Goal: Task Accomplishment & Management: Complete application form

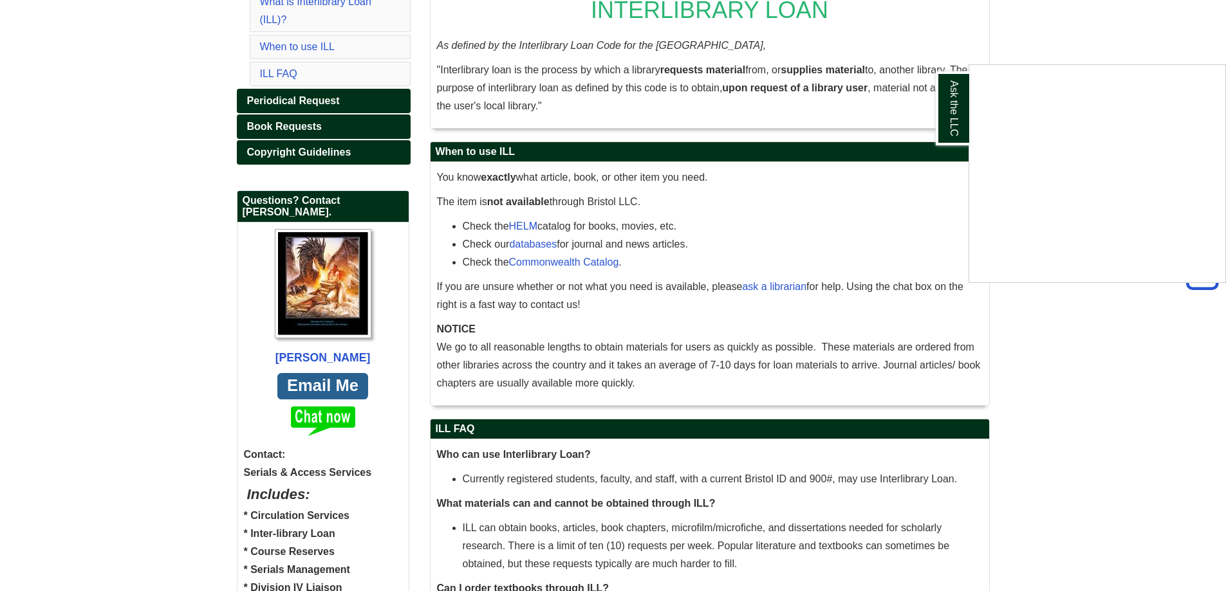
scroll to position [129, 0]
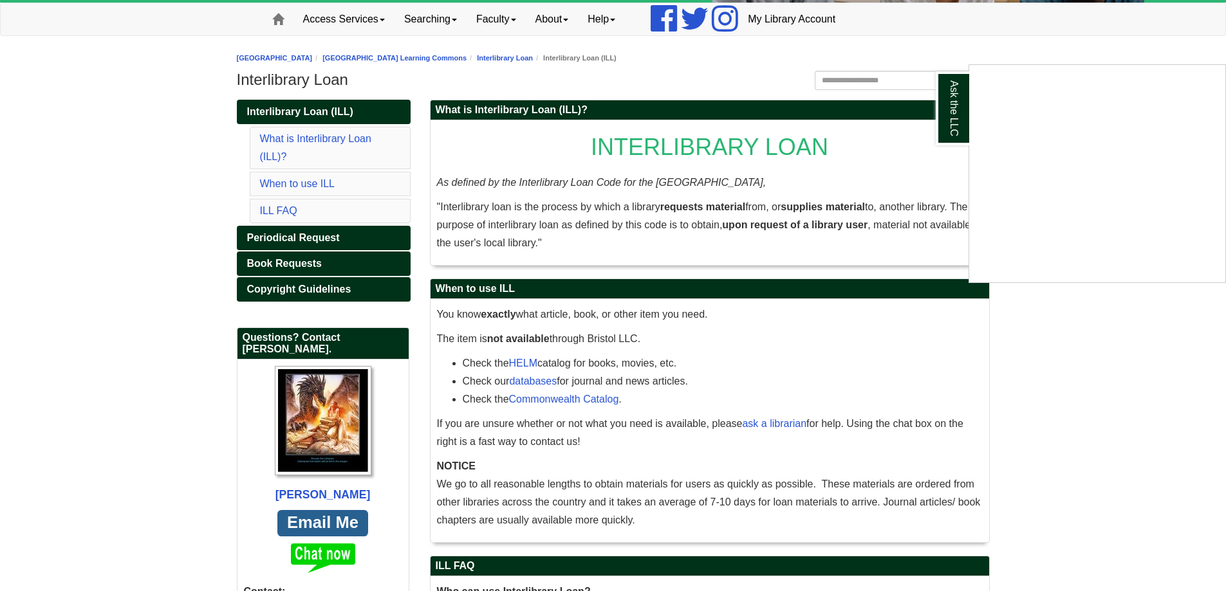
click at [287, 258] on div "Ask the LLC" at bounding box center [613, 295] width 1226 height 591
click at [284, 268] on span "Book Requests" at bounding box center [284, 263] width 75 height 11
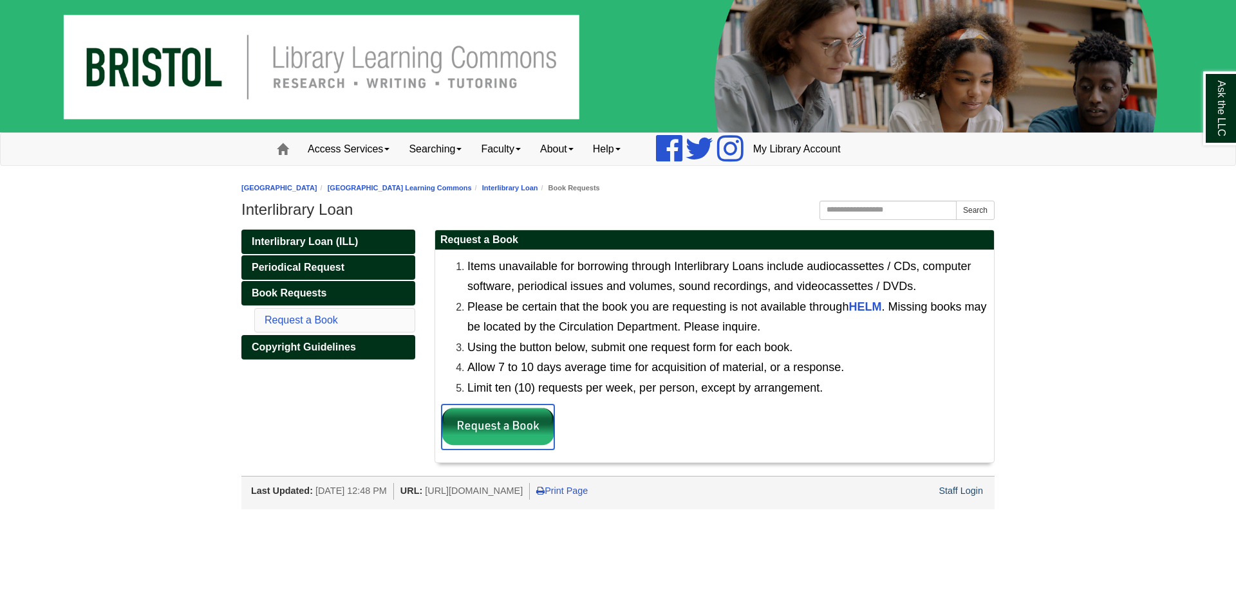
click at [516, 422] on img at bounding box center [497, 427] width 113 height 45
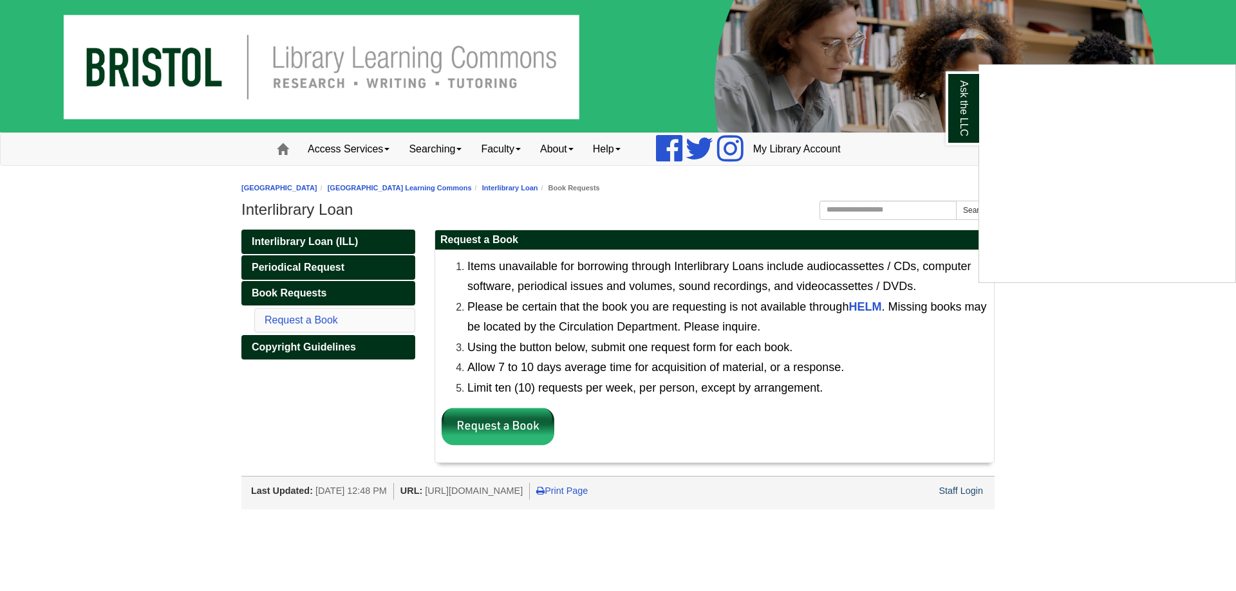
click at [285, 57] on div "Ask the LLC" at bounding box center [618, 295] width 1236 height 591
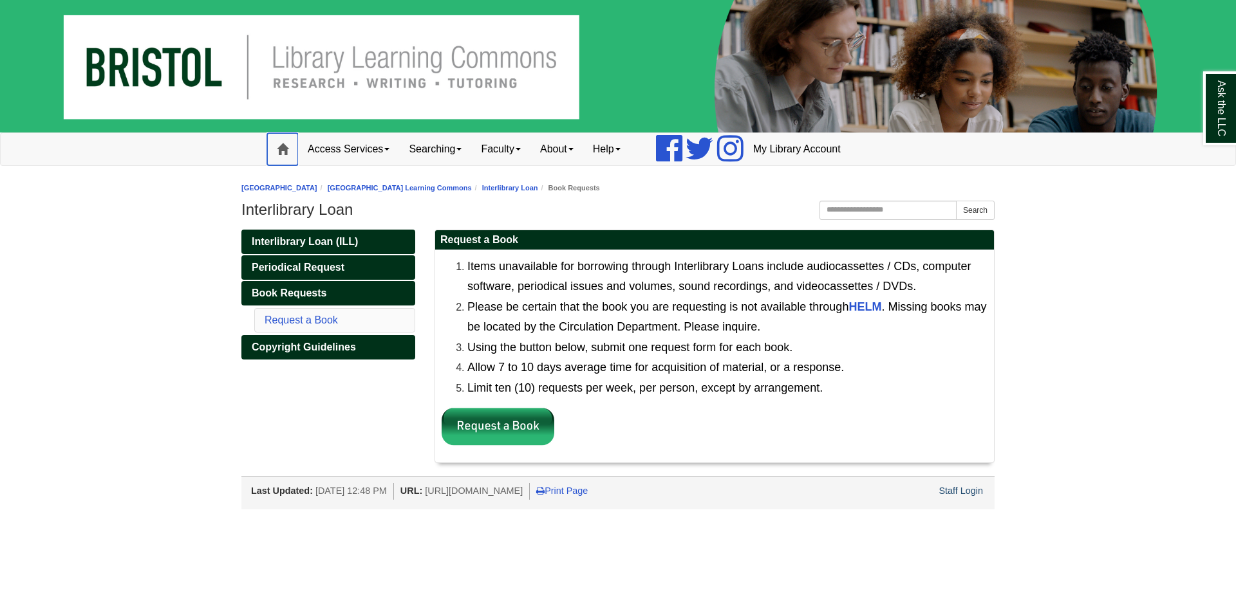
click at [283, 139] on link "Home" at bounding box center [282, 149] width 31 height 32
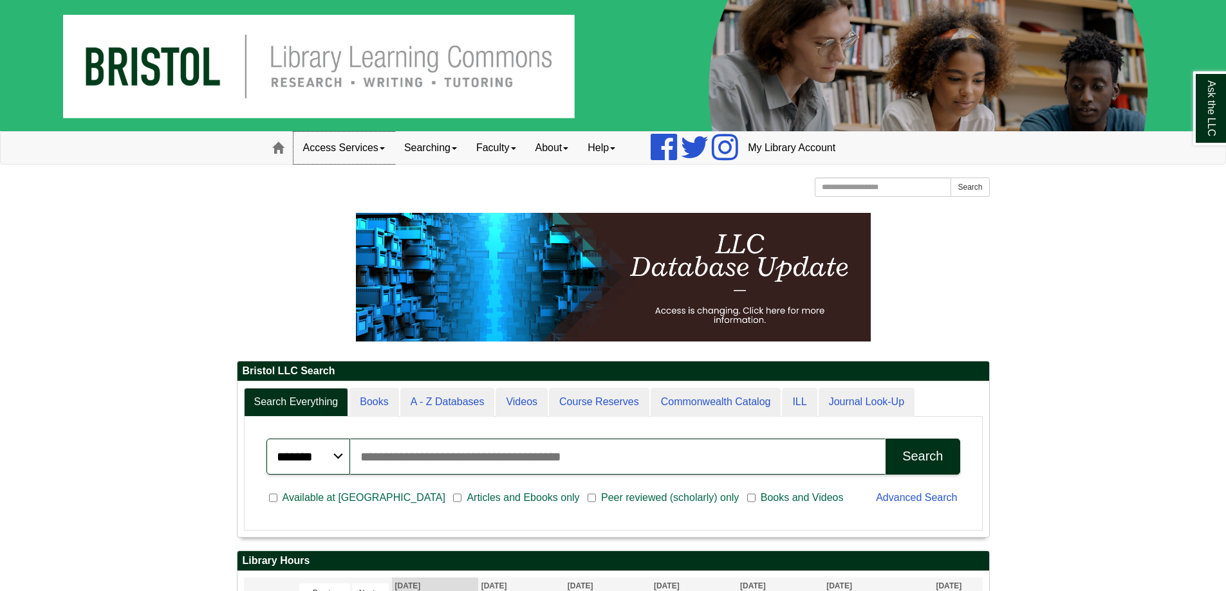
click at [367, 154] on link "Access Services" at bounding box center [343, 148] width 101 height 32
click at [437, 139] on link "Searching" at bounding box center [431, 148] width 72 height 32
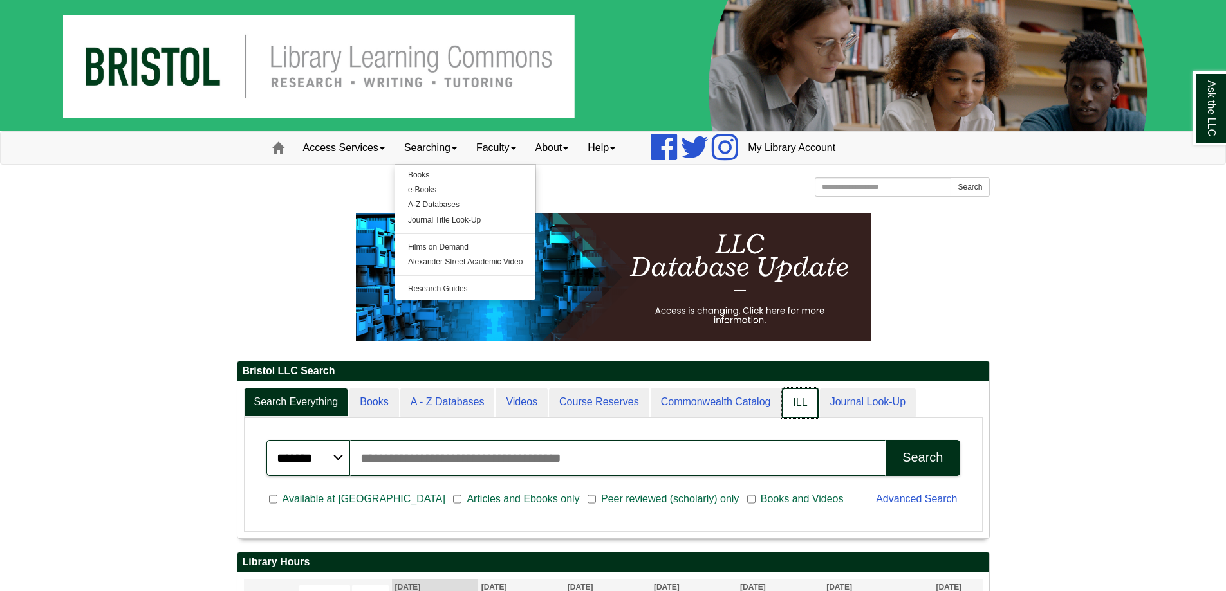
scroll to position [155, 752]
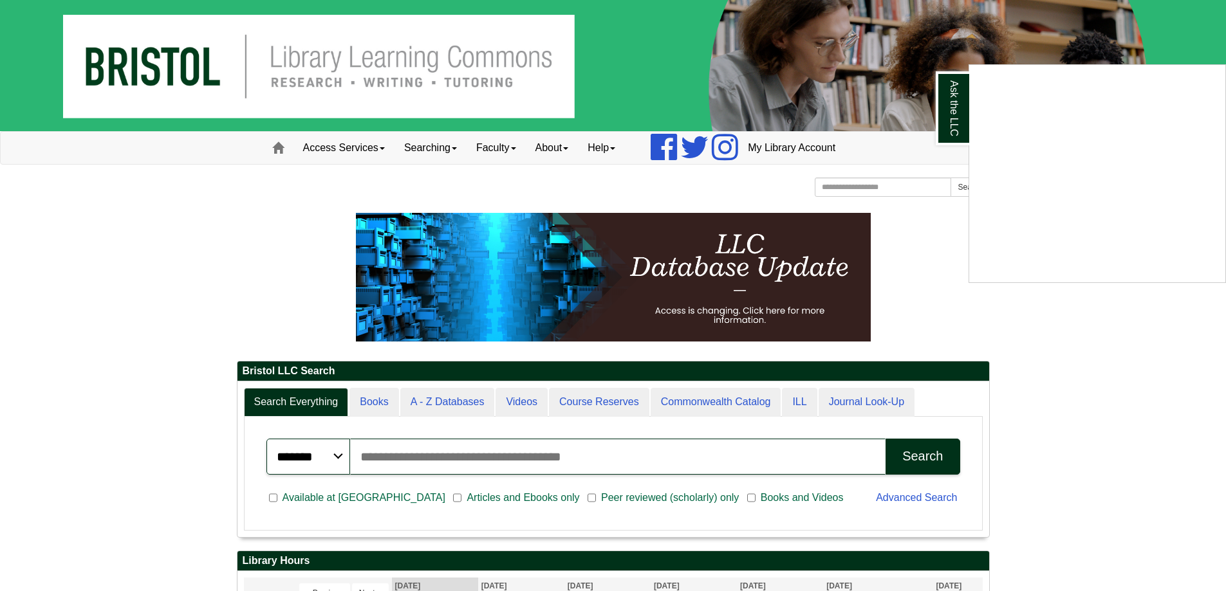
click at [792, 402] on div "Ask the LLC" at bounding box center [613, 295] width 1226 height 591
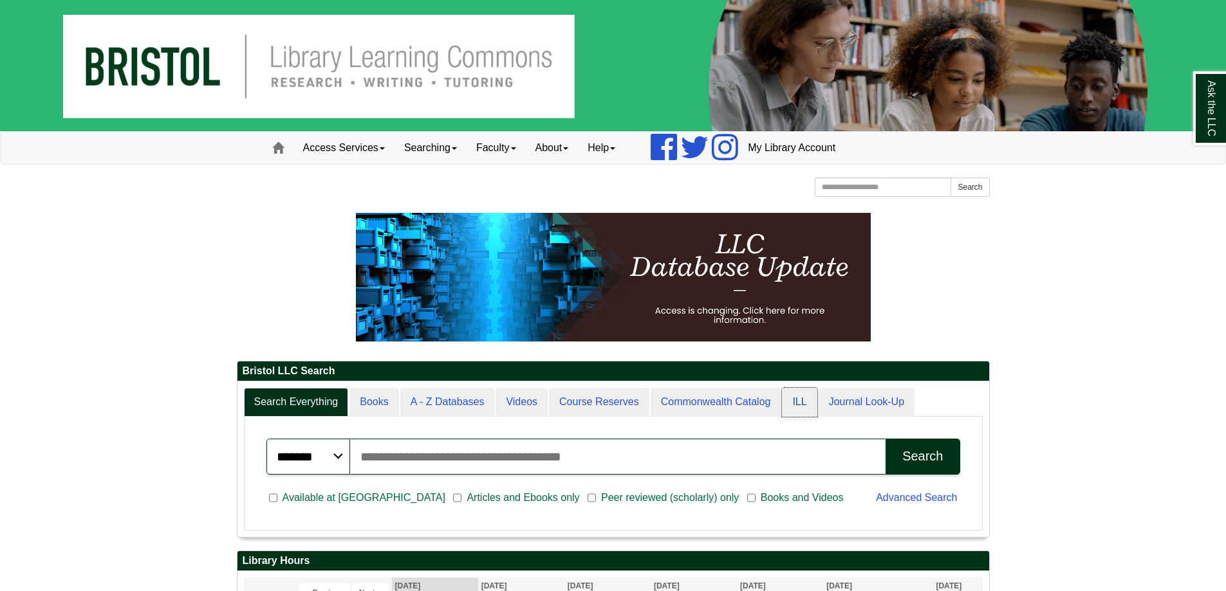
click at [792, 402] on link "ILL" at bounding box center [799, 402] width 35 height 29
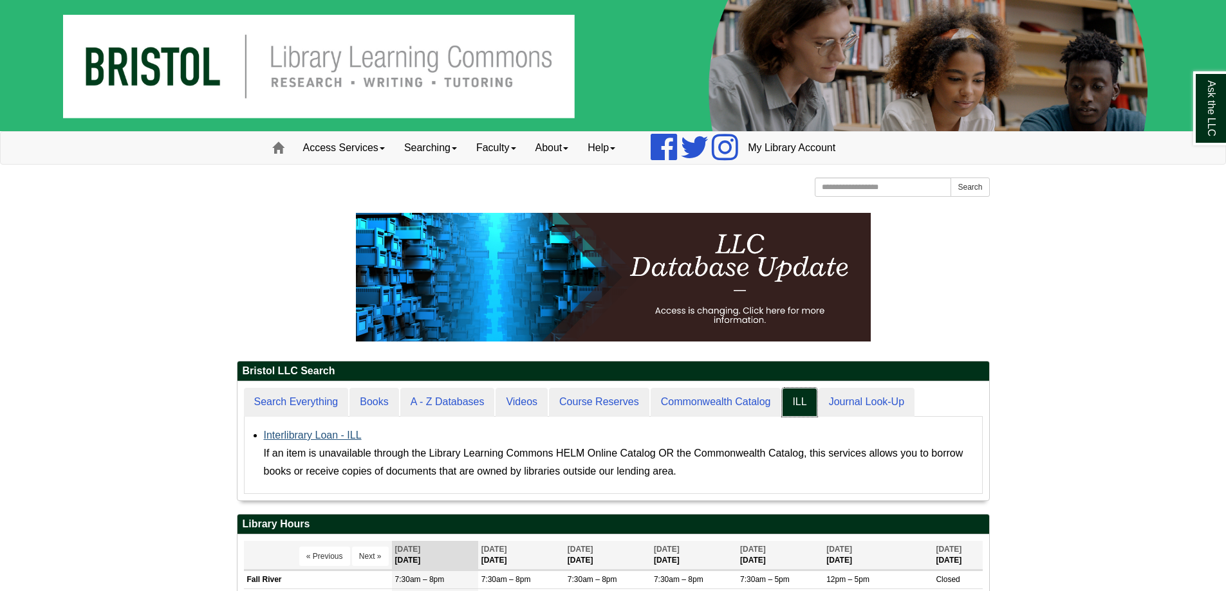
scroll to position [119, 752]
click at [324, 434] on link "Interlibrary Loan - ILL" at bounding box center [313, 435] width 98 height 11
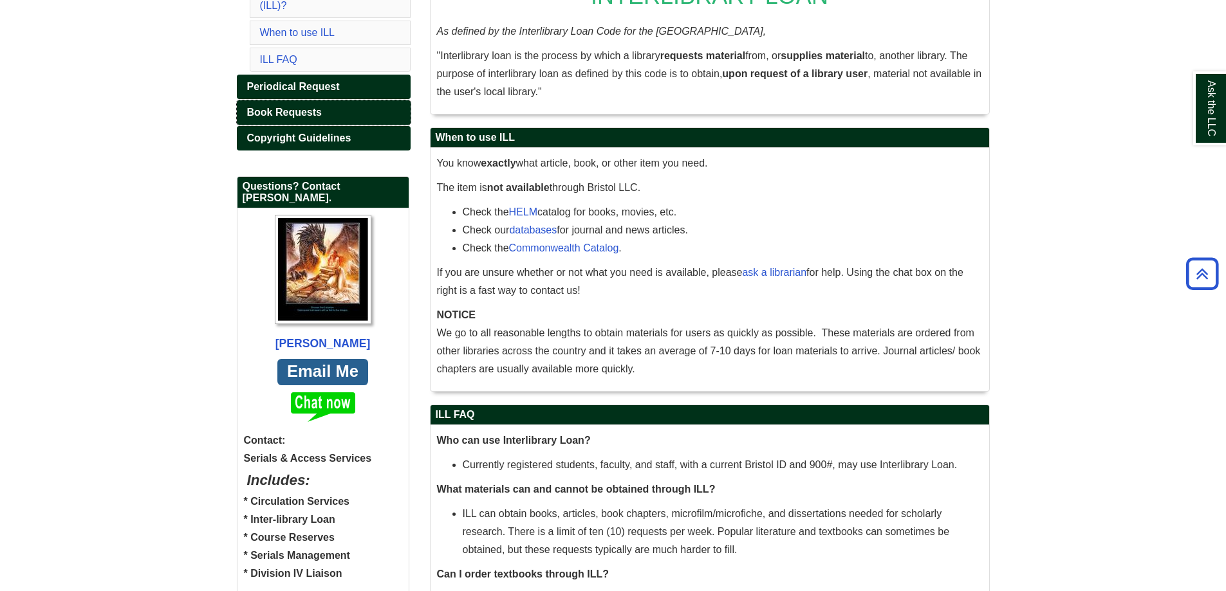
scroll to position [193, 0]
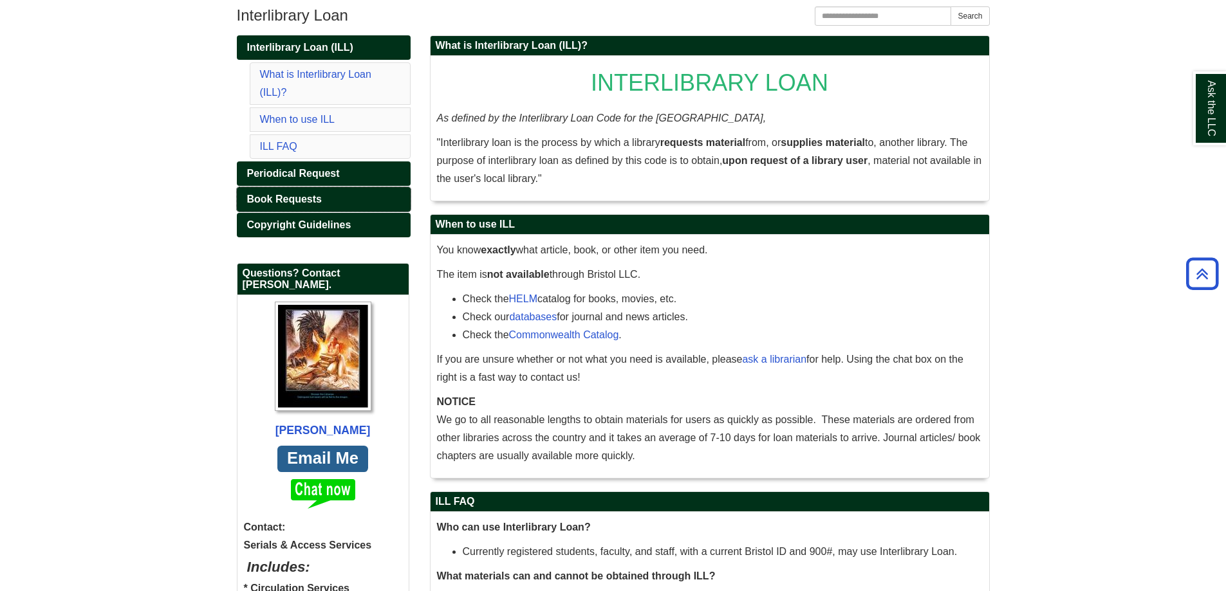
click at [348, 200] on link "Book Requests" at bounding box center [324, 199] width 174 height 24
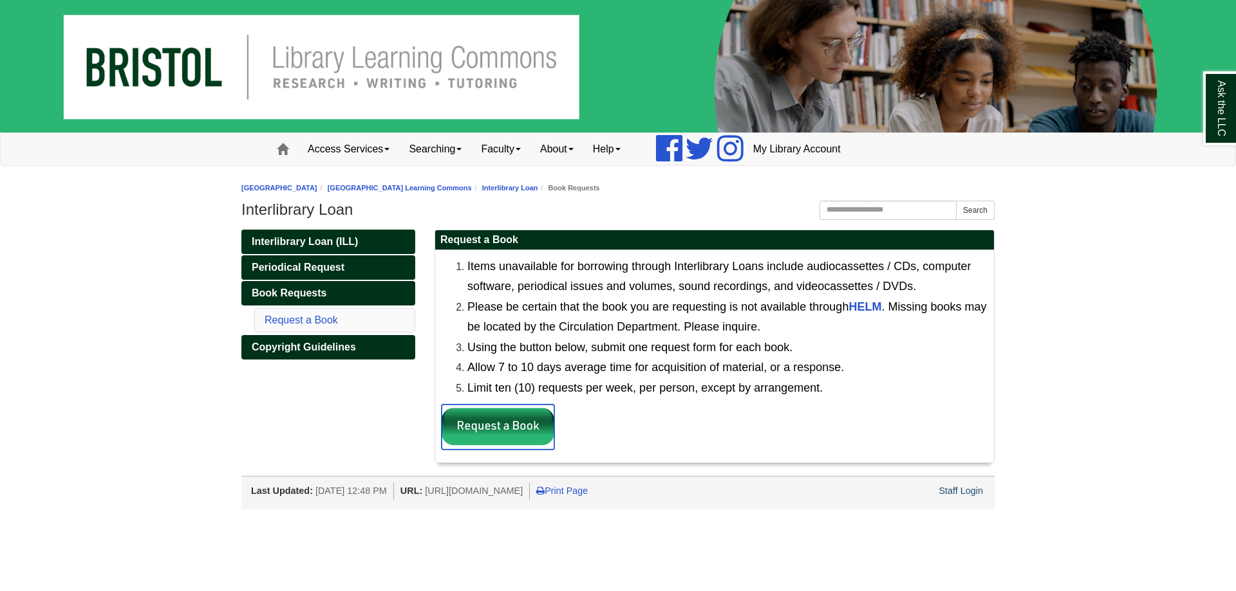
click at [528, 410] on img at bounding box center [497, 427] width 113 height 45
